Goal: Information Seeking & Learning: Learn about a topic

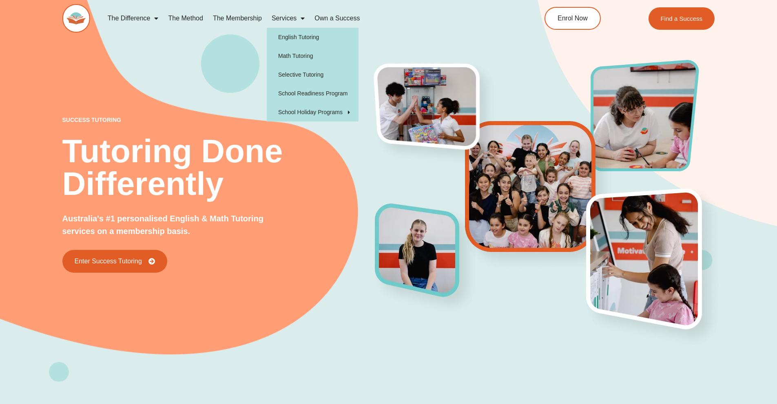
click at [293, 18] on link "Services" at bounding box center [288, 18] width 43 height 19
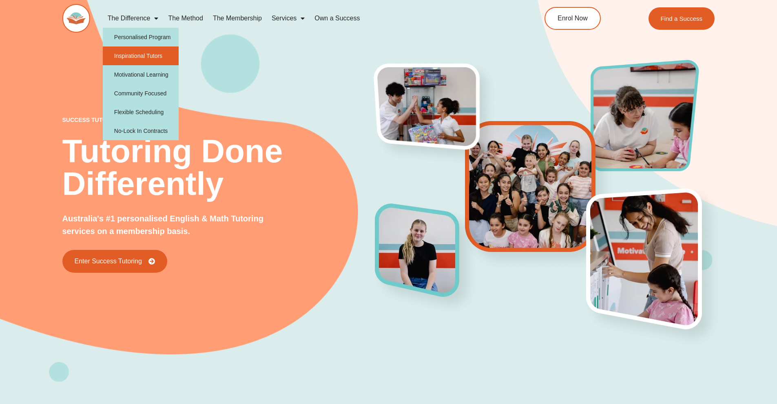
click at [139, 58] on link "Inspirational Tutors" at bounding box center [141, 56] width 76 height 19
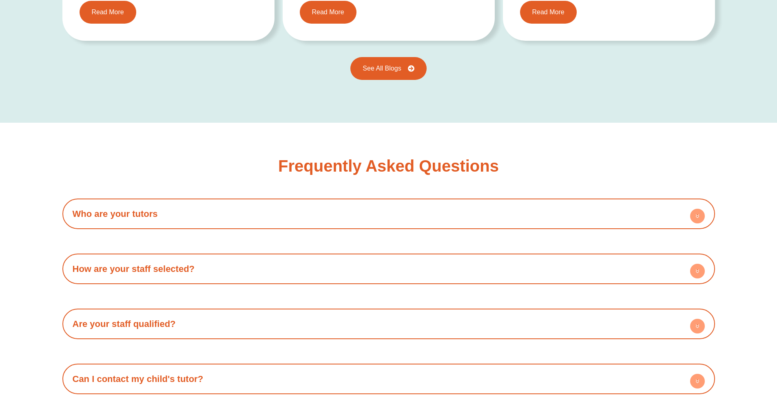
scroll to position [1387, 0]
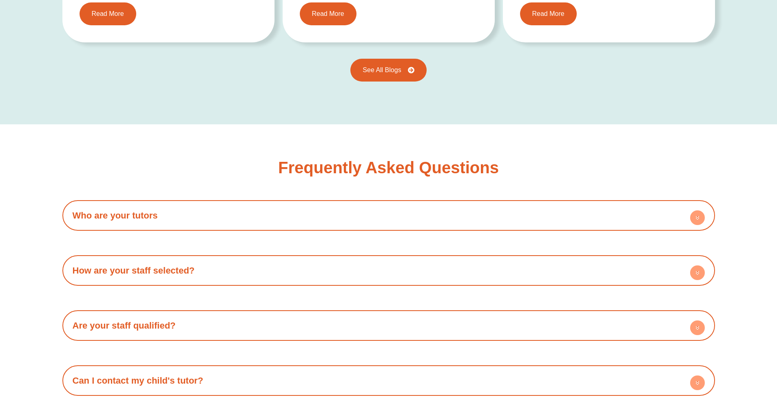
click at [695, 211] on circle at bounding box center [697, 218] width 15 height 15
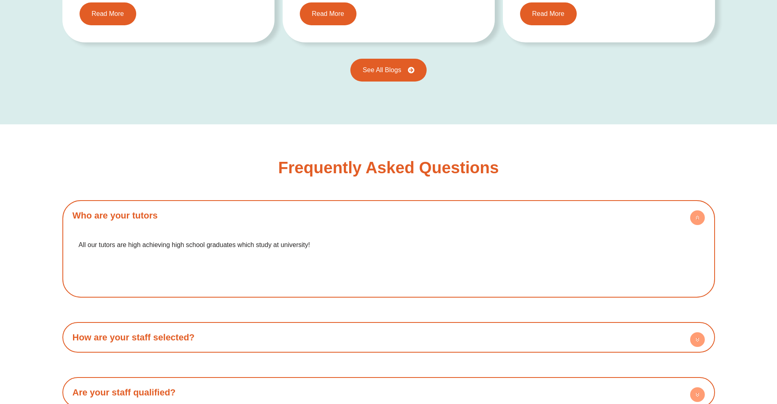
click at [695, 211] on circle at bounding box center [697, 218] width 15 height 15
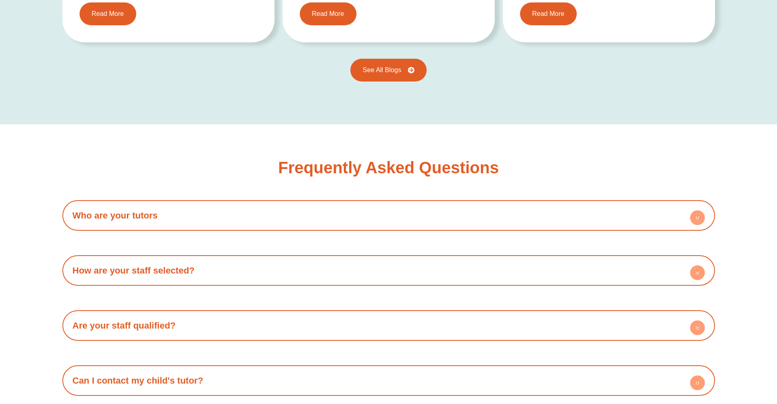
click at [701, 266] on circle at bounding box center [697, 273] width 15 height 15
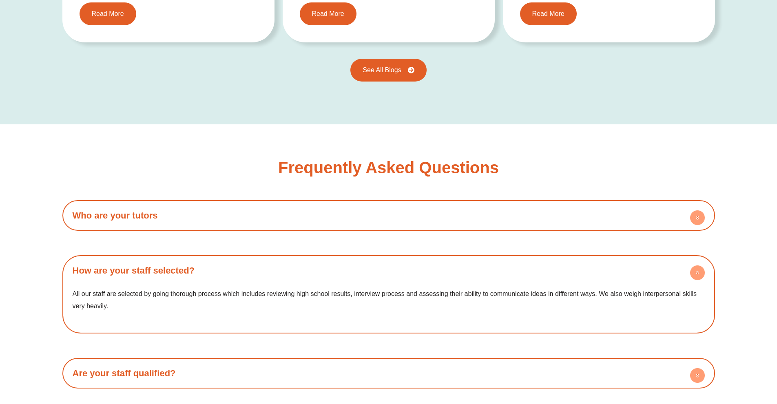
click at [695, 266] on circle at bounding box center [697, 273] width 15 height 15
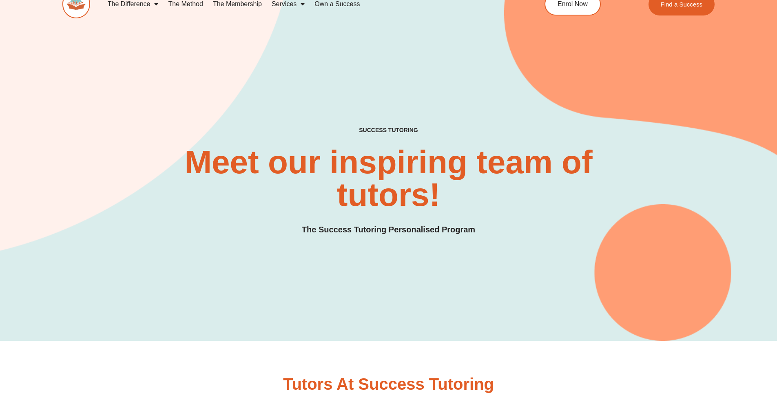
scroll to position [0, 0]
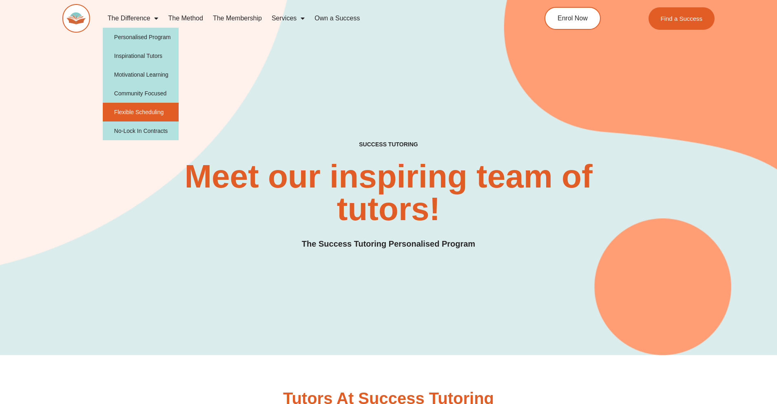
click at [150, 113] on link "Flexible Scheduling" at bounding box center [141, 112] width 76 height 19
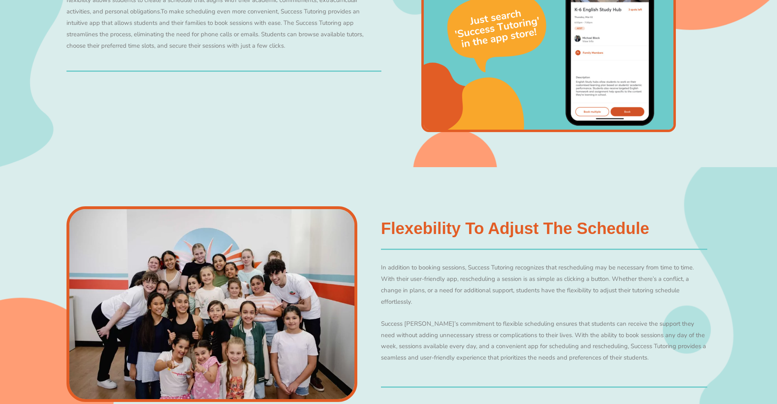
scroll to position [734, 0]
